Goal: Transaction & Acquisition: Purchase product/service

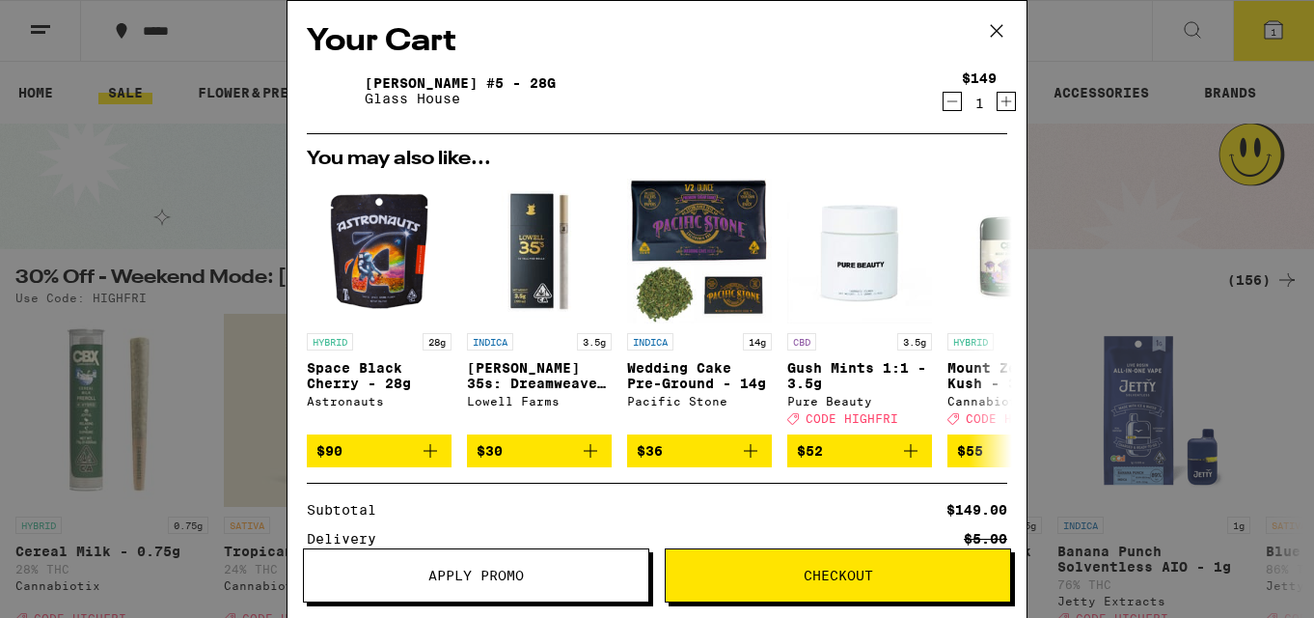
click at [944, 100] on icon "Decrement" at bounding box center [952, 101] width 17 height 23
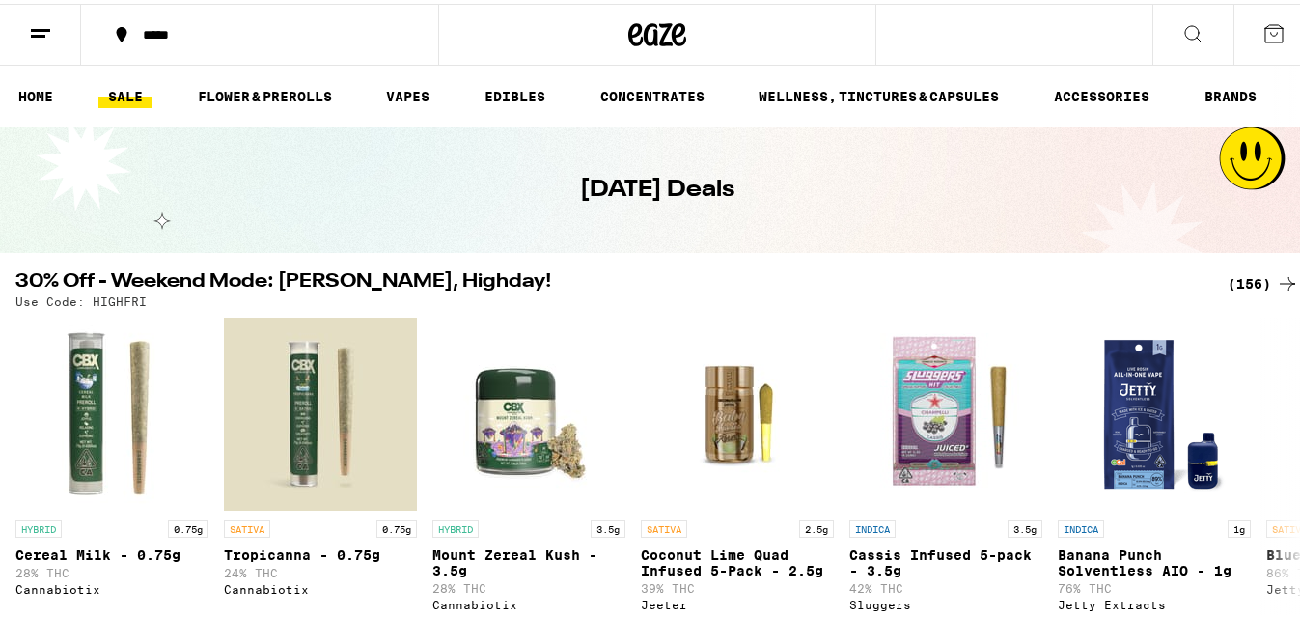
click at [1235, 273] on div "(156)" at bounding box center [1262, 279] width 71 height 23
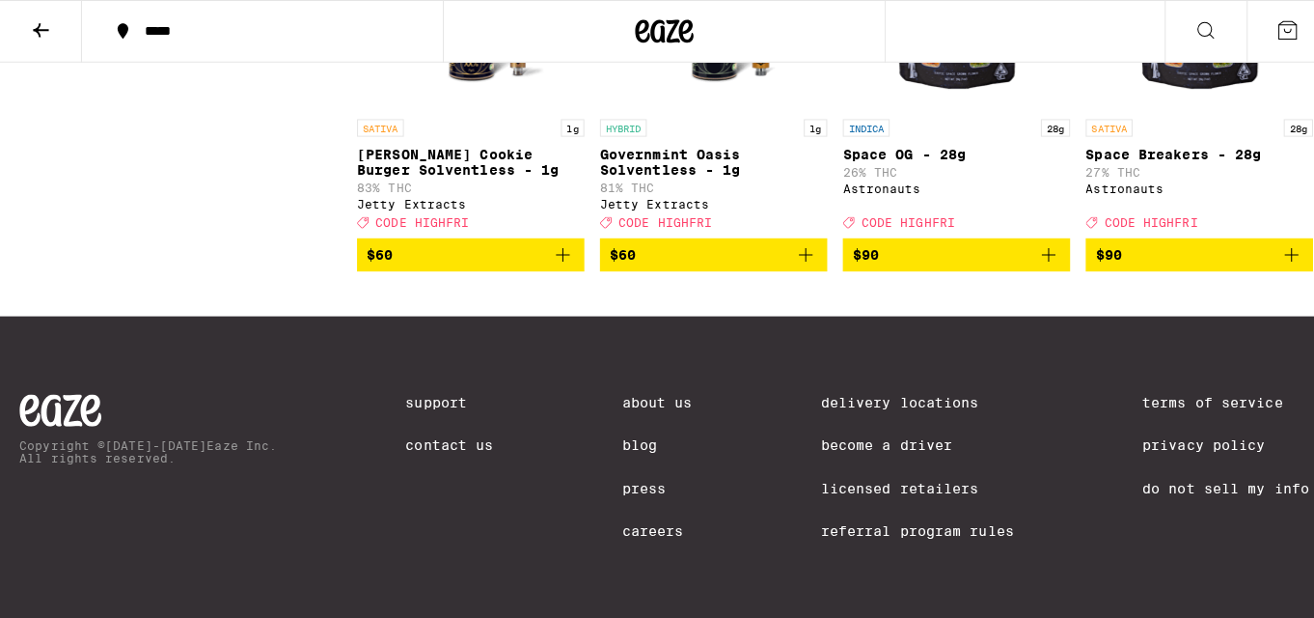
scroll to position [14571, 0]
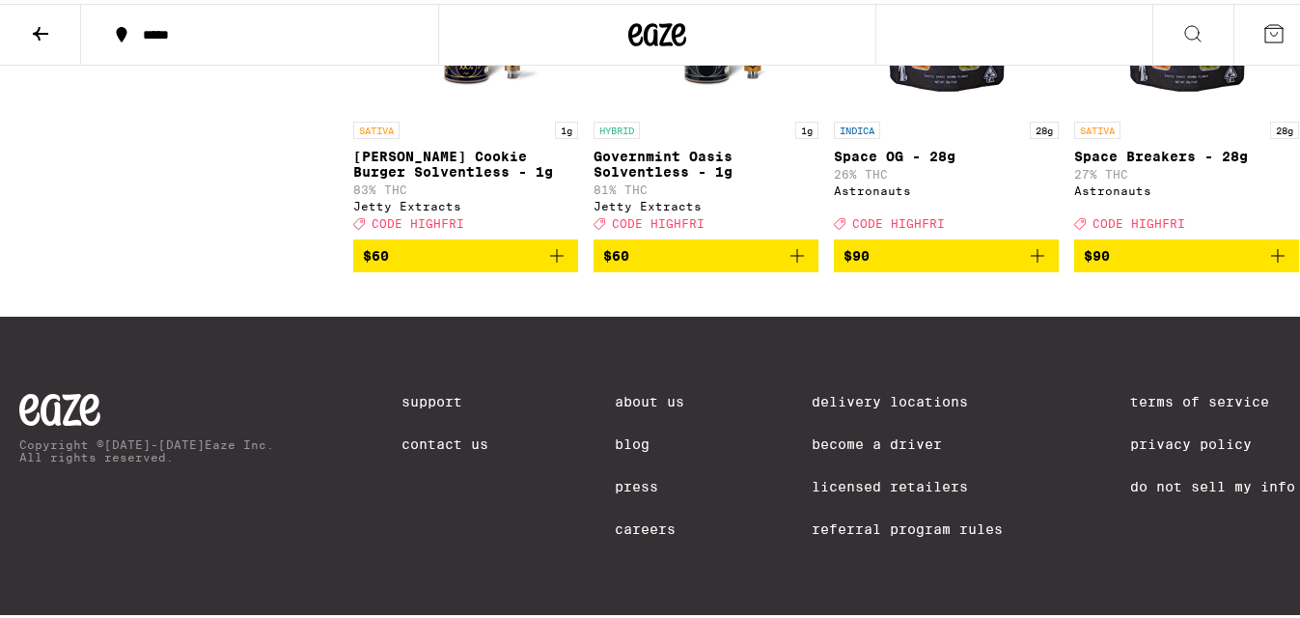
click at [912, 263] on span "$90" at bounding box center [946, 251] width 206 height 23
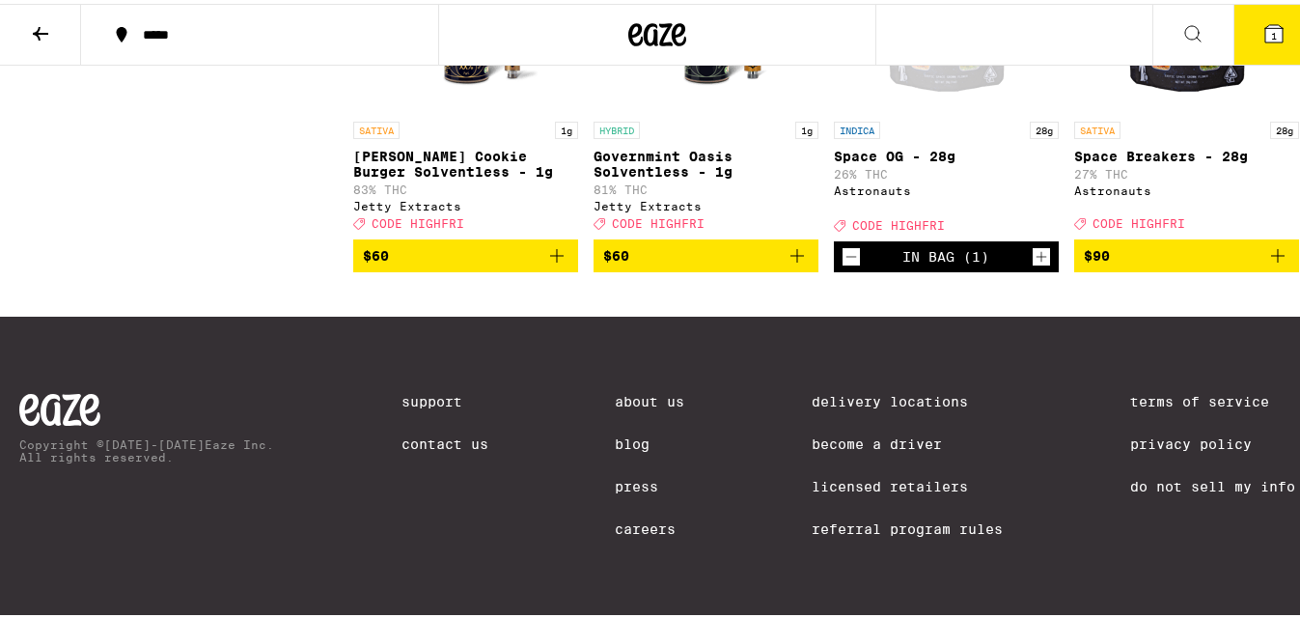
click at [1262, 23] on icon at bounding box center [1273, 29] width 23 height 23
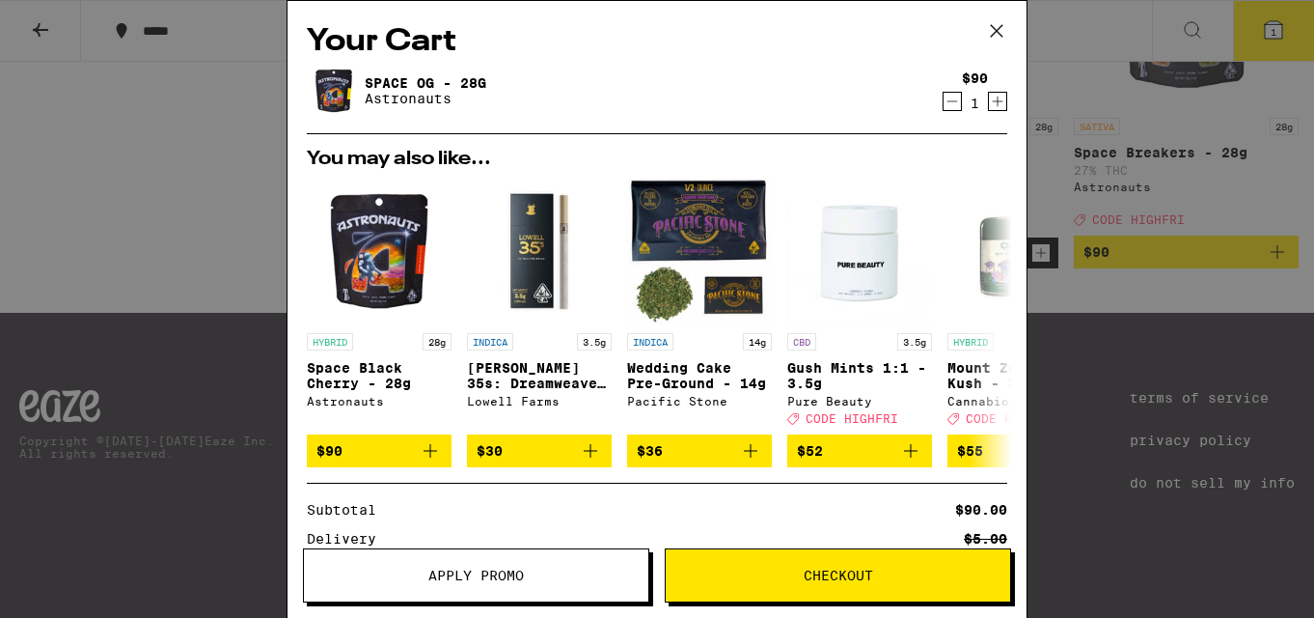
click at [507, 572] on span "Apply Promo" at bounding box center [476, 575] width 96 height 14
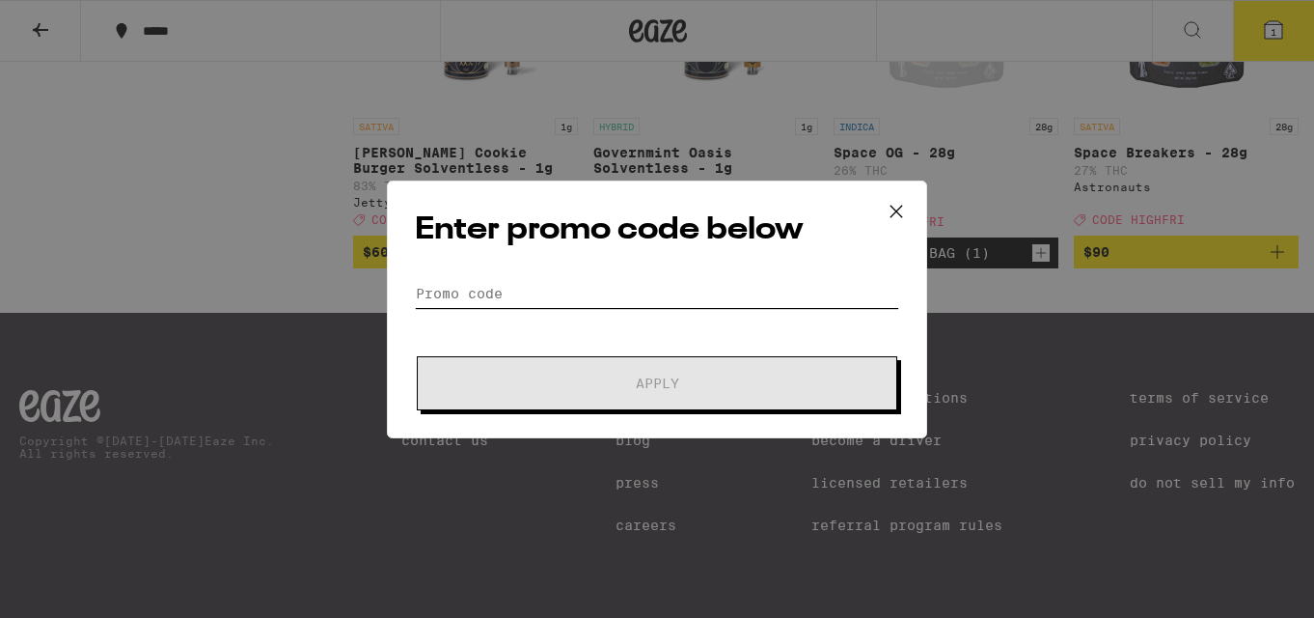
drag, startPoint x: 507, startPoint y: 572, endPoint x: 496, endPoint y: 290, distance: 282.0
click at [496, 290] on input "Promo Code" at bounding box center [657, 293] width 484 height 29
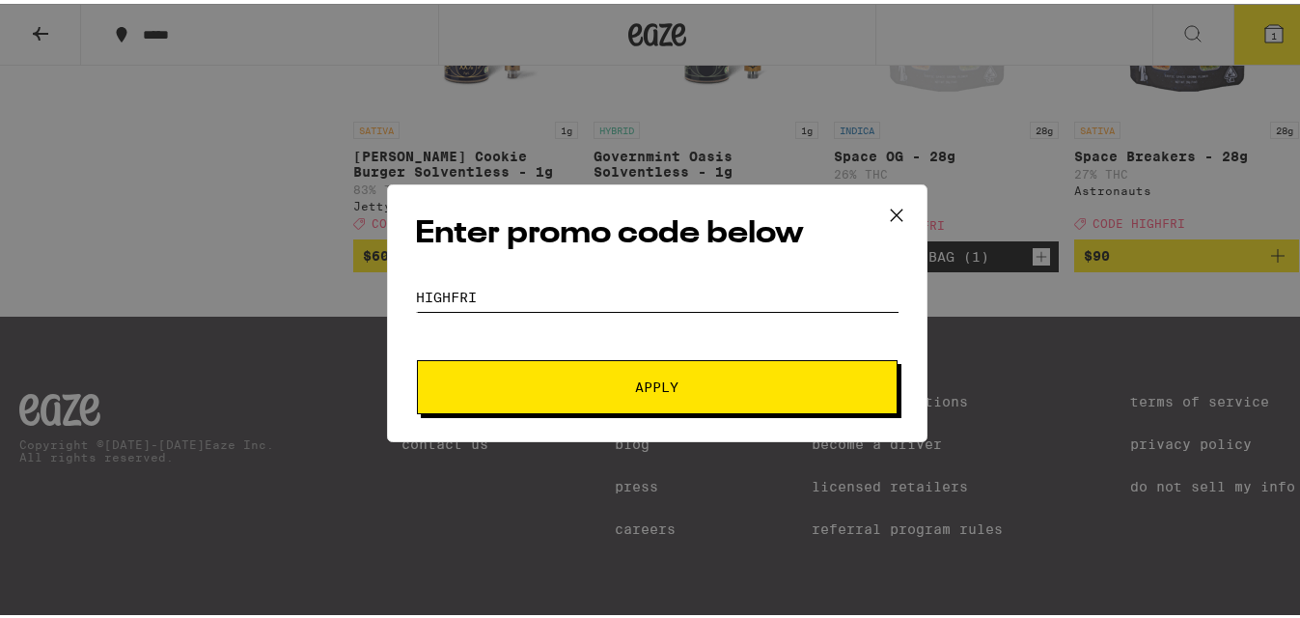
type input "highfri"
click at [417, 356] on button "Apply" at bounding box center [657, 383] width 481 height 54
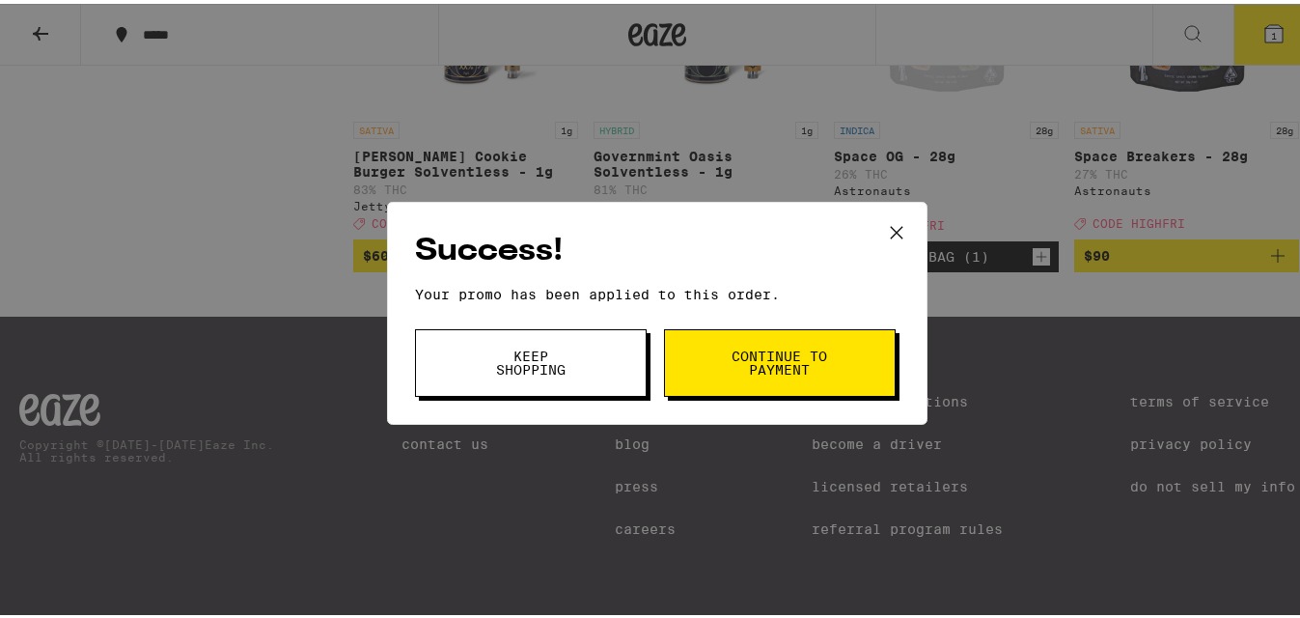
drag, startPoint x: 585, startPoint y: 357, endPoint x: 573, endPoint y: 358, distance: 11.6
click at [585, 358] on button "Keep Shopping" at bounding box center [531, 359] width 232 height 68
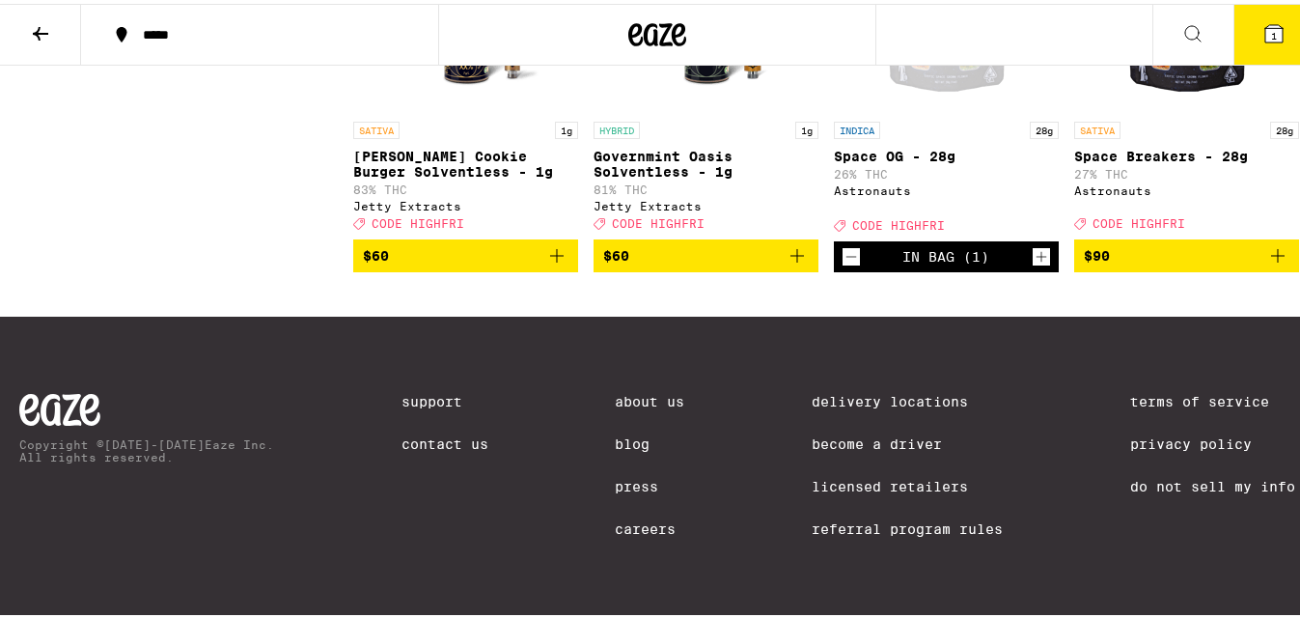
click at [1247, 14] on button "1" at bounding box center [1273, 31] width 81 height 60
click at [1271, 38] on span "1" at bounding box center [1274, 32] width 6 height 12
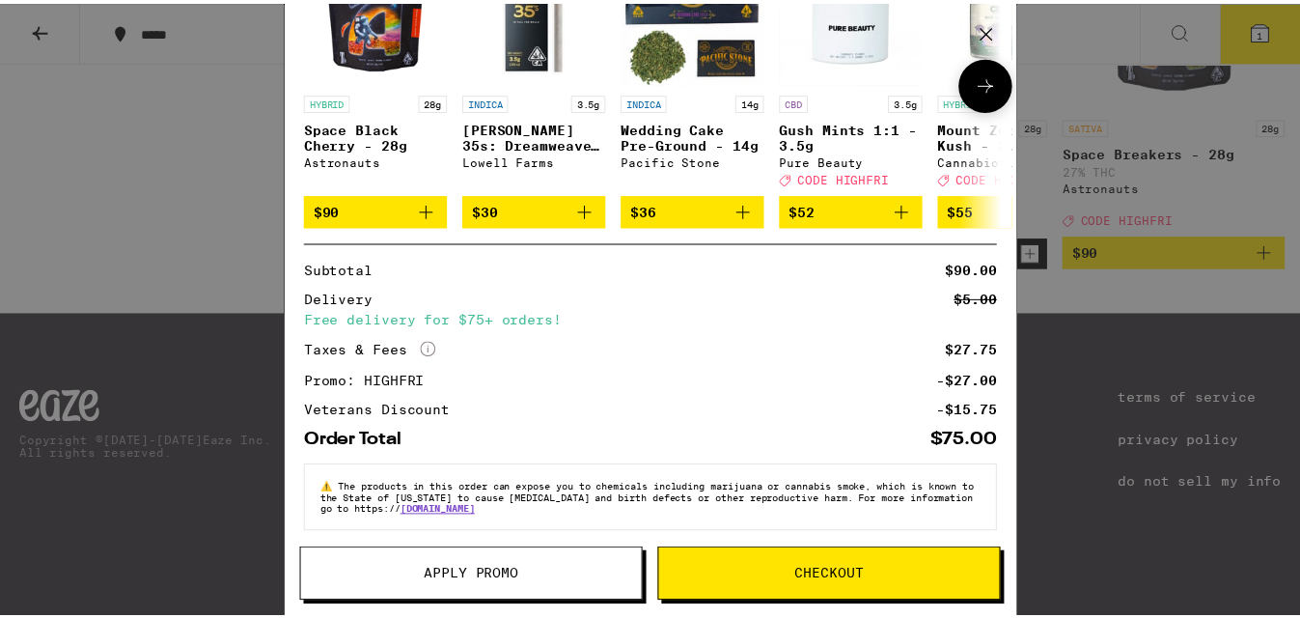
scroll to position [261, 0]
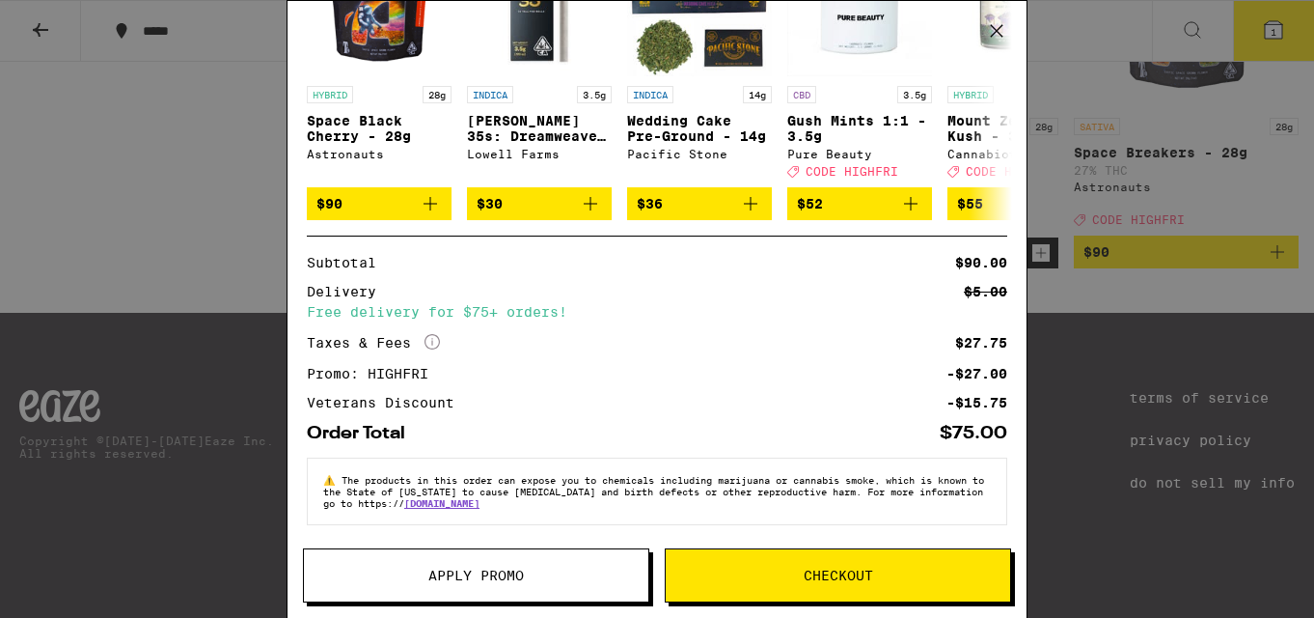
click at [1066, 191] on div "Your Cart Space OG - 28g Astronauts $90 1 You may also like... HYBRID 28g Space…" at bounding box center [657, 309] width 1314 height 618
click at [995, 25] on icon at bounding box center [996, 30] width 29 height 29
